Goal: Task Accomplishment & Management: Manage account settings

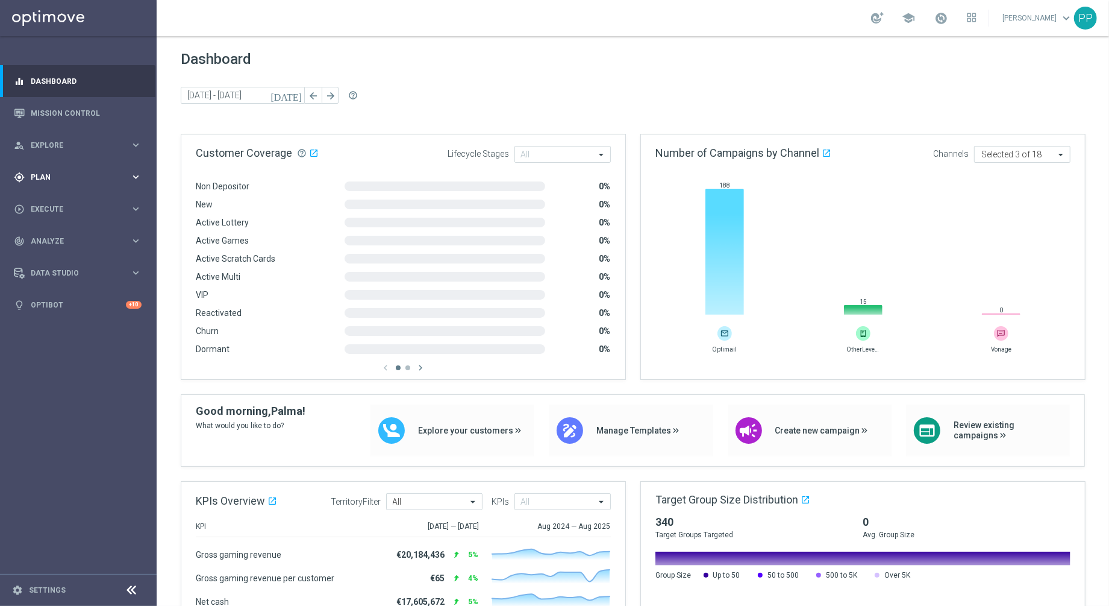
click at [46, 177] on span "Plan" at bounding box center [80, 177] width 99 height 7
click at [50, 206] on link "Target Groups" at bounding box center [78, 202] width 94 height 10
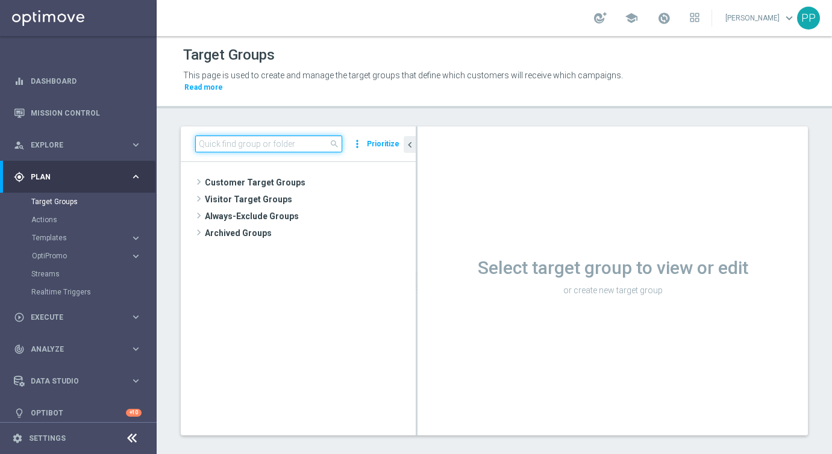
click at [246, 147] on input at bounding box center [268, 144] width 147 height 17
paste input "DE_ALL__LASTYEAR_GORDO__NVIP_EMA_TAC_MIX"
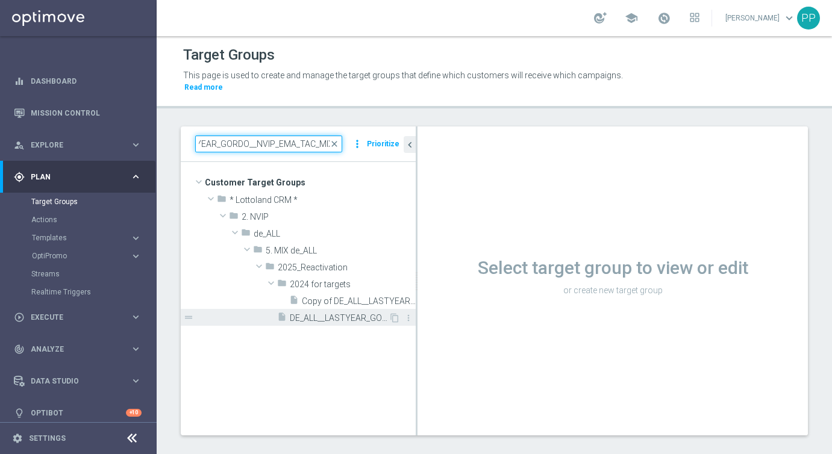
type input "DE_ALL__LASTYEAR_GORDO__NVIP_EMA_TAC_MIX"
click at [325, 315] on span "DE_ALL__LASTYEAR_GORDO__NVIP_EMA_TAC_MIX" at bounding box center [339, 318] width 99 height 10
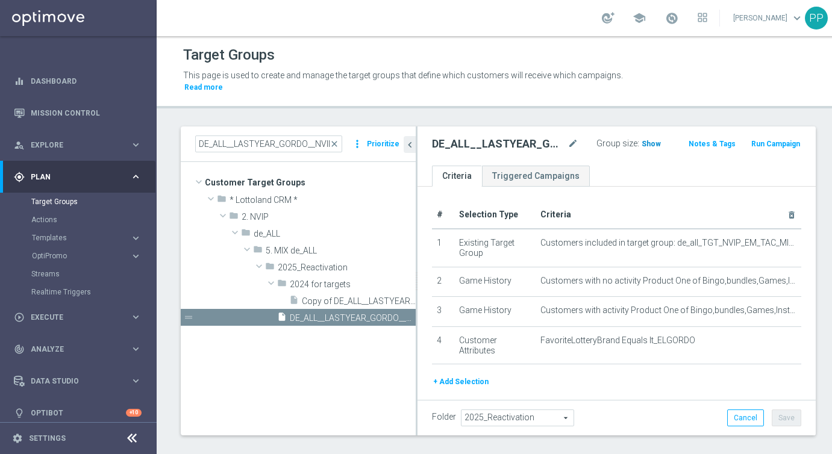
click at [642, 142] on span "Show" at bounding box center [651, 144] width 19 height 8
